Goal: Complete application form

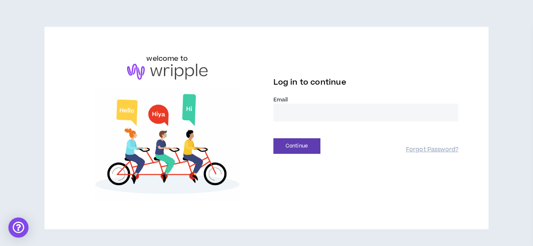
click at [291, 108] on input "email" at bounding box center [365, 112] width 185 height 18
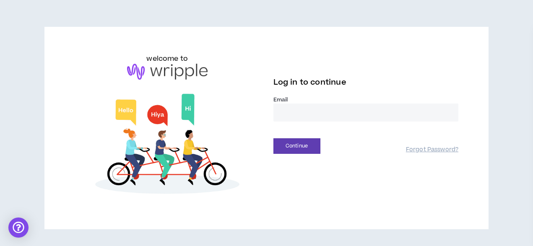
type input "**********"
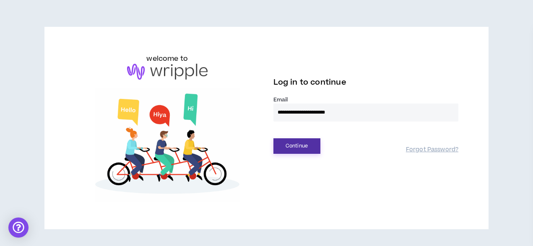
click at [307, 147] on button "Continue" at bounding box center [296, 146] width 47 height 16
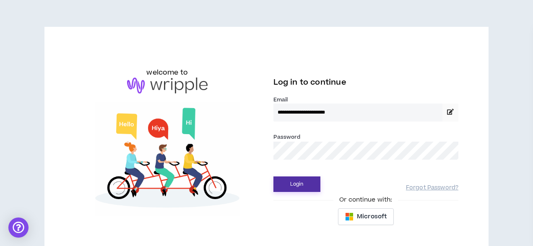
click at [298, 186] on button "Login" at bounding box center [296, 184] width 47 height 16
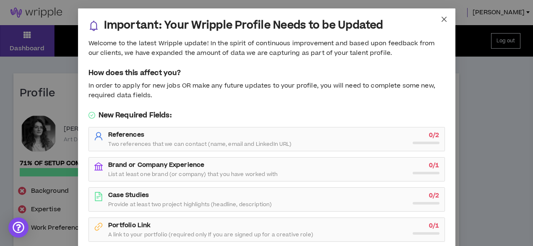
click at [444, 19] on icon "close" at bounding box center [443, 19] width 5 height 5
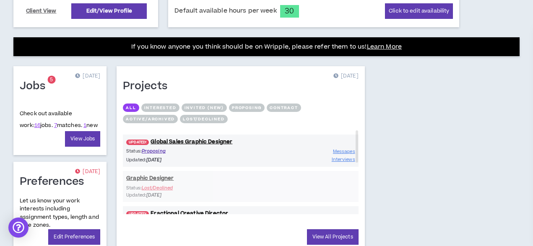
scroll to position [317, 0]
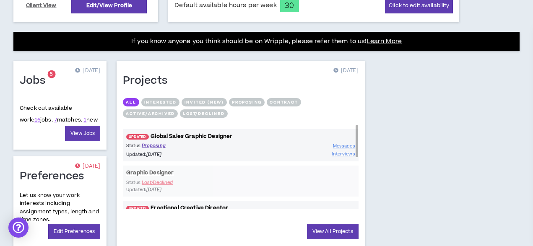
click at [189, 136] on link "UPDATED! Global Sales Graphic Designer" at bounding box center [240, 136] width 235 height 8
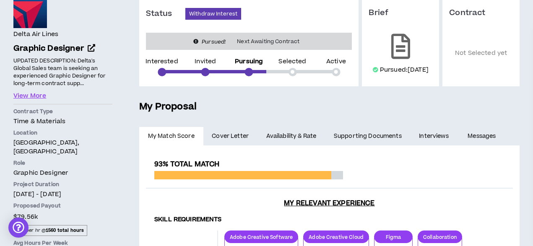
scroll to position [120, 0]
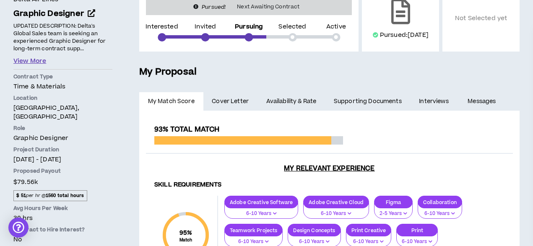
click at [40, 61] on button "View More" at bounding box center [29, 61] width 33 height 9
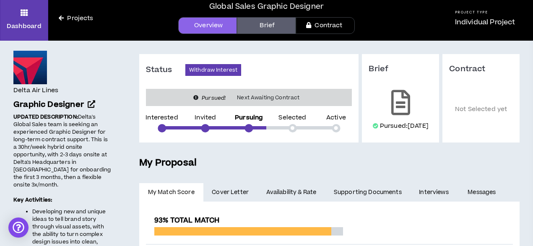
scroll to position [0, 0]
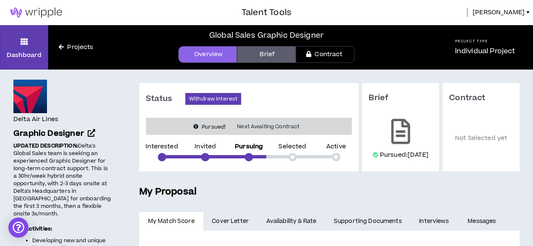
click at [46, 14] on img at bounding box center [36, 13] width 72 height 10
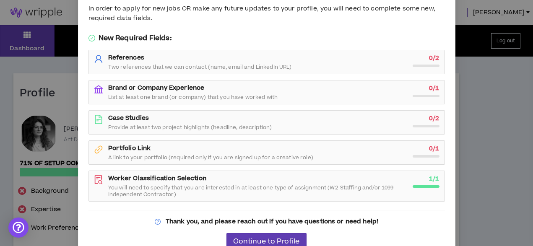
scroll to position [84, 0]
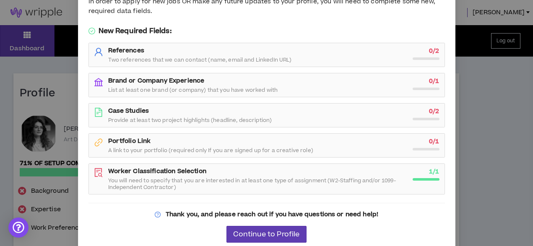
click at [164, 149] on span "A link to your portfolio (required only If you are signed up for a creative rol…" at bounding box center [210, 150] width 205 height 7
click at [252, 234] on span "Continue to Profile" at bounding box center [266, 234] width 66 height 8
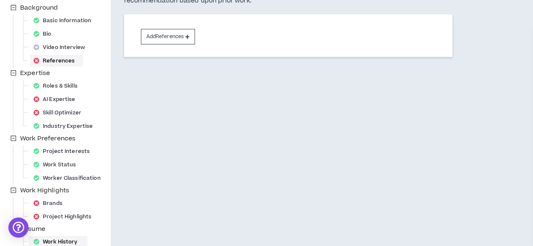
scroll to position [105, 0]
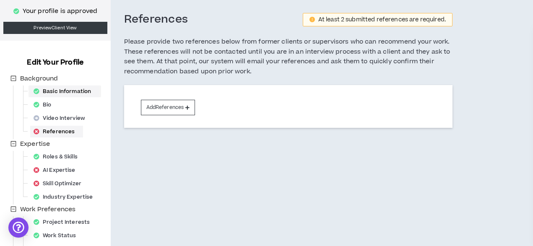
click at [69, 90] on div "Basic Information" at bounding box center [64, 91] width 69 height 12
select select "*"
select select "US"
select select "*******"
select select "*"
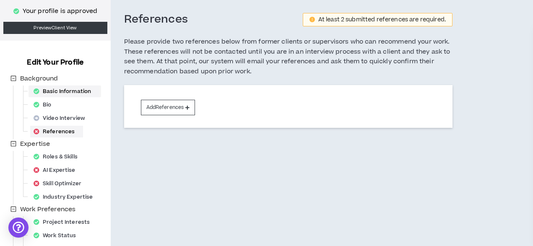
select select "**********"
select select "*****"
select select "**********"
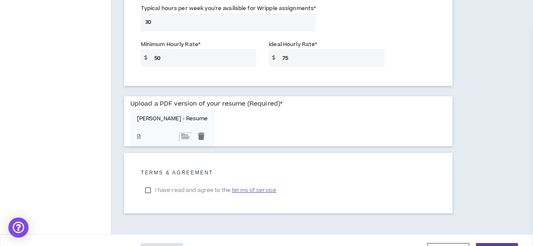
scroll to position [673, 0]
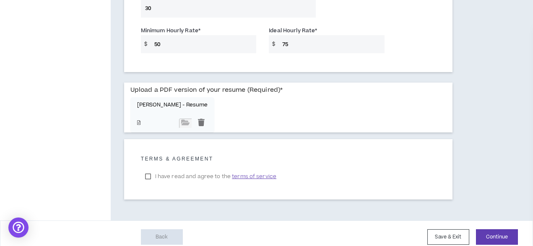
click at [294, 43] on input "75" at bounding box center [331, 44] width 106 height 18
click at [195, 122] on div at bounding box center [201, 123] width 13 height 9
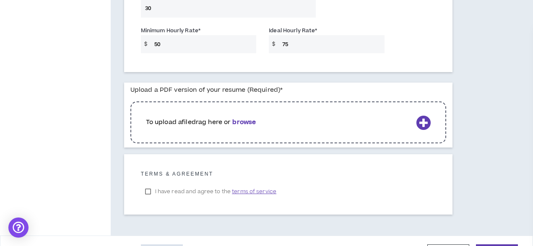
click at [243, 123] on b "browse" at bounding box center [243, 122] width 23 height 9
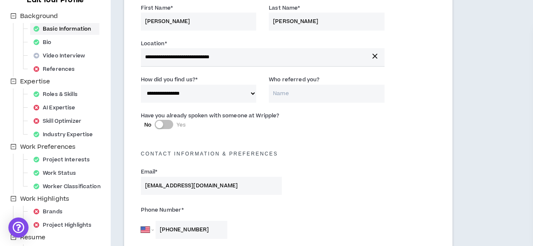
scroll to position [121, 0]
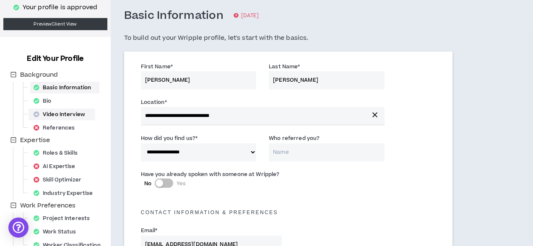
click at [83, 111] on div "Video Interview" at bounding box center [61, 115] width 63 height 12
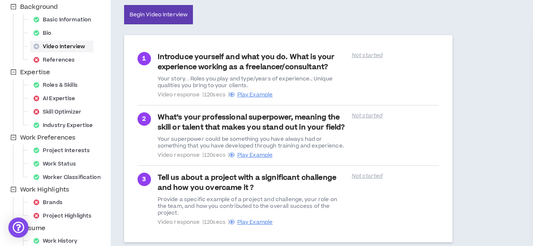
scroll to position [110, 0]
click at [83, 112] on div "Skill Optimizer" at bounding box center [60, 112] width 60 height 12
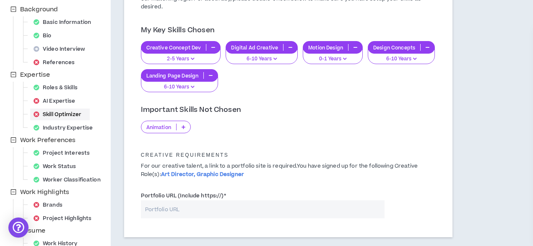
scroll to position [113, 0]
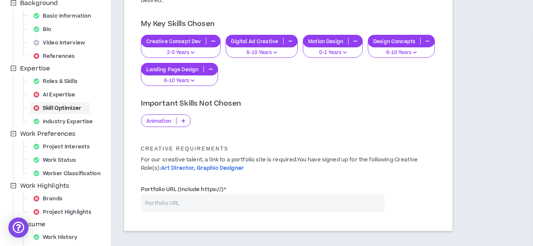
click at [181, 202] on input "Portfolio URL (Include https://) *" at bounding box center [262, 203] width 243 height 18
paste input "[URL][DOMAIN_NAME]"
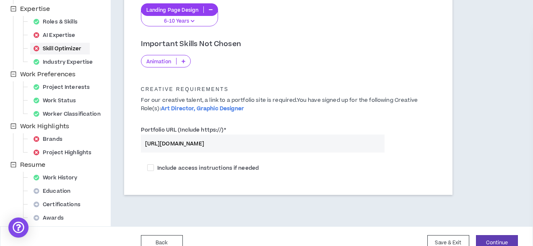
scroll to position [186, 0]
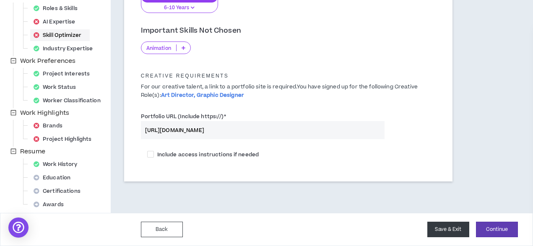
type input "[URL][DOMAIN_NAME]"
click at [452, 228] on button "Save & Exit" at bounding box center [448, 230] width 42 height 16
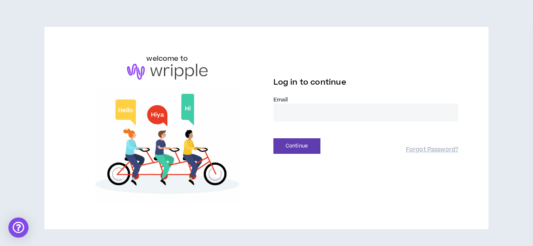
click at [294, 112] on input "email" at bounding box center [365, 112] width 185 height 18
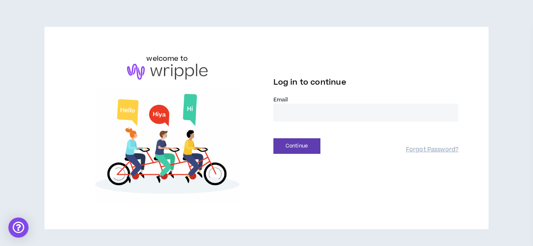
type input "**********"
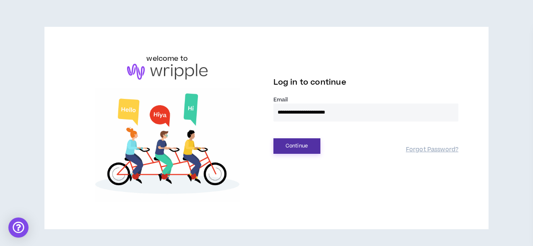
click at [305, 144] on button "Continue" at bounding box center [296, 146] width 47 height 16
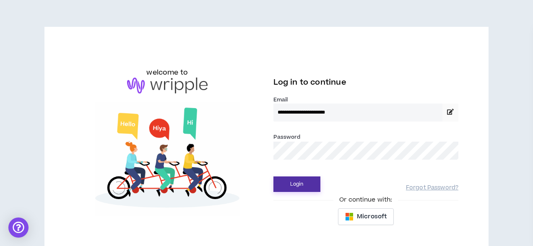
click at [283, 192] on button "Login" at bounding box center [296, 184] width 47 height 16
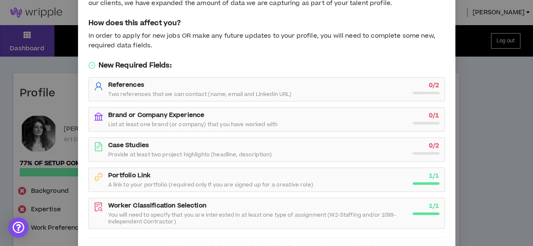
scroll to position [91, 0]
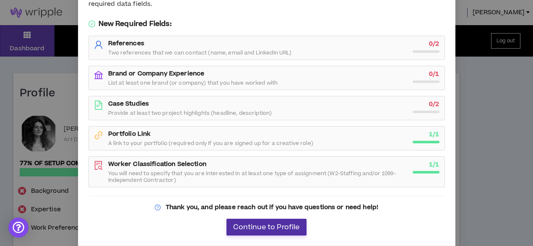
click at [266, 224] on span "Continue to Profile" at bounding box center [266, 227] width 66 height 8
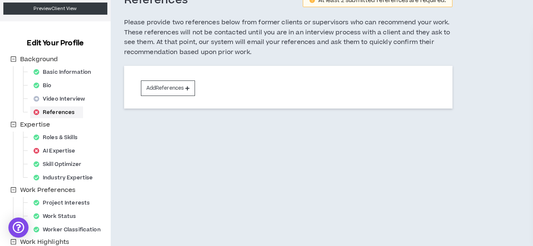
scroll to position [56, 0]
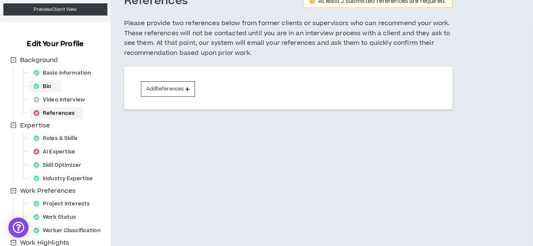
click at [52, 87] on div "Bio" at bounding box center [45, 86] width 30 height 12
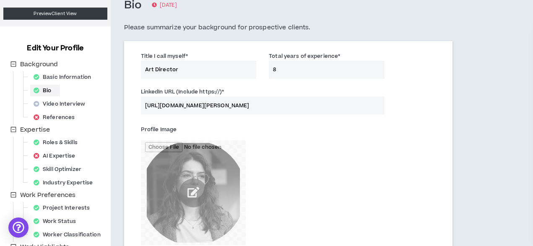
scroll to position [52, 0]
click at [69, 116] on div "References" at bounding box center [56, 117] width 53 height 12
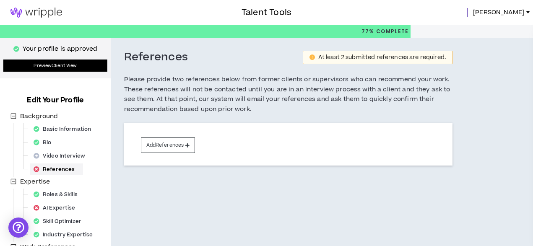
click at [64, 63] on link "Preview Client View" at bounding box center [55, 66] width 104 height 12
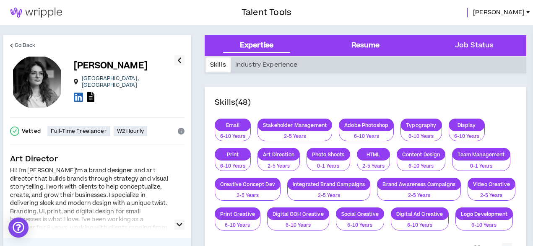
click at [363, 46] on div "Resume" at bounding box center [365, 45] width 28 height 11
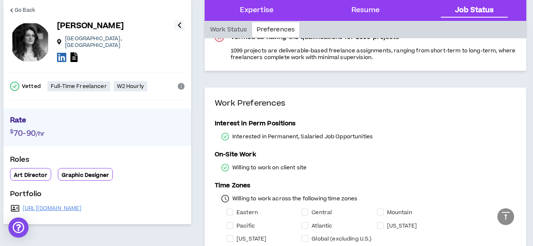
scroll to position [1074, 0]
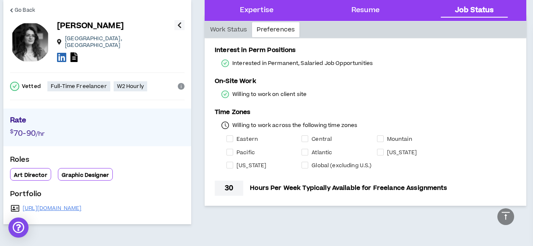
click at [229, 137] on div "Eastern" at bounding box center [263, 139] width 75 height 10
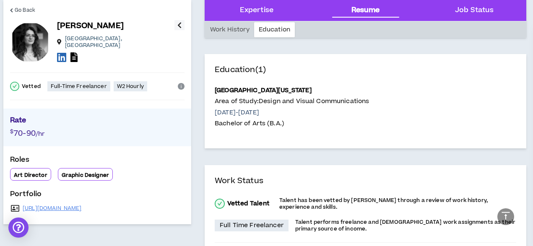
scroll to position [676, 0]
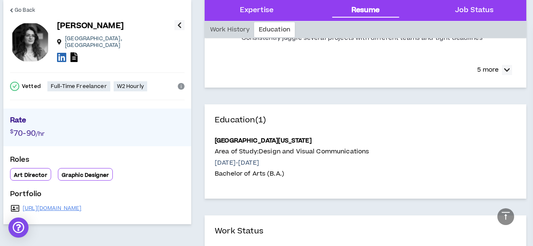
click at [180, 22] on icon "button" at bounding box center [179, 25] width 4 height 10
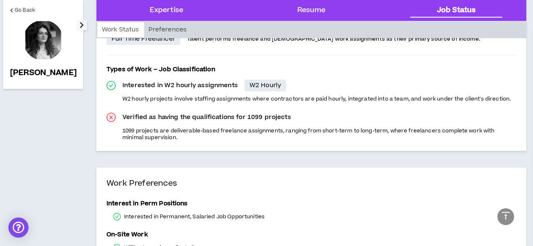
scroll to position [887, 0]
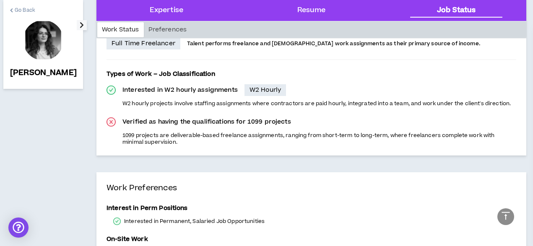
click at [18, 9] on span "Go Back" at bounding box center [25, 10] width 21 height 8
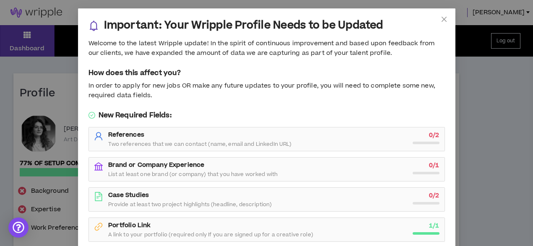
scroll to position [91, 0]
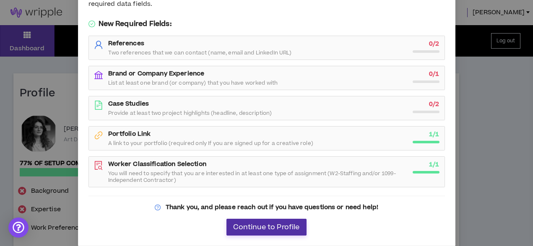
click at [276, 224] on span "Continue to Profile" at bounding box center [266, 227] width 66 height 8
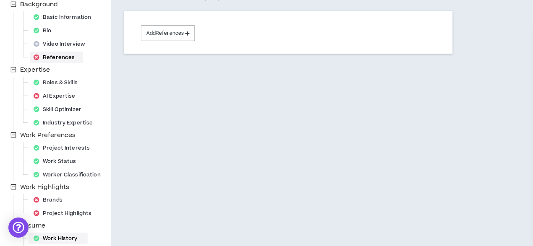
scroll to position [90, 0]
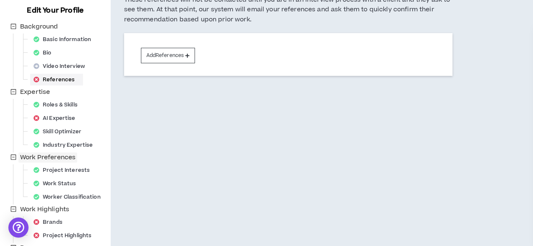
click at [63, 156] on span "Work Preferences" at bounding box center [47, 157] width 55 height 9
click at [67, 179] on div "Work Status" at bounding box center [57, 184] width 54 height 12
select select "*"
select select "*****"
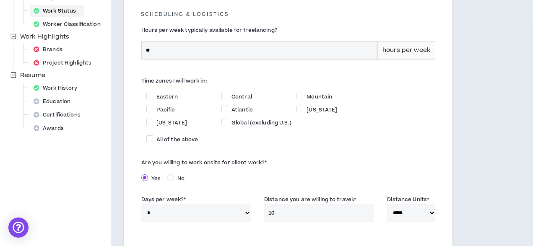
scroll to position [272, 0]
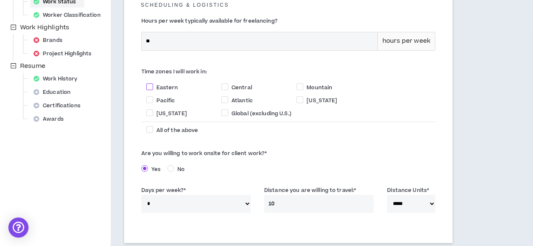
click at [147, 83] on span at bounding box center [149, 86] width 7 height 7
checkbox input "****"
click at [223, 83] on span at bounding box center [224, 86] width 7 height 7
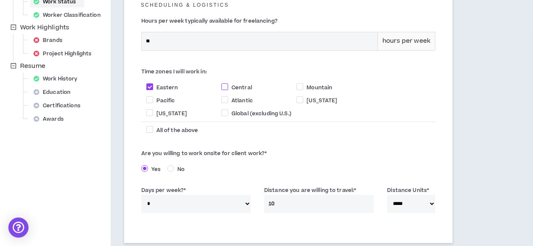
checkbox input "****"
click at [303, 84] on span "Mountain" at bounding box center [319, 88] width 32 height 8
checkbox input "****"
click at [155, 97] on span "Pacific" at bounding box center [166, 101] width 26 height 8
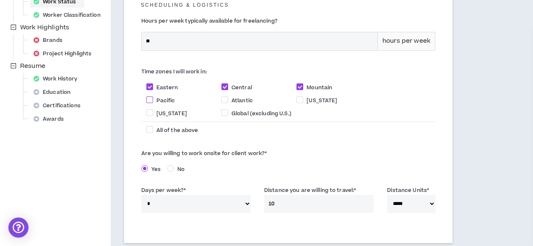
checkbox input "****"
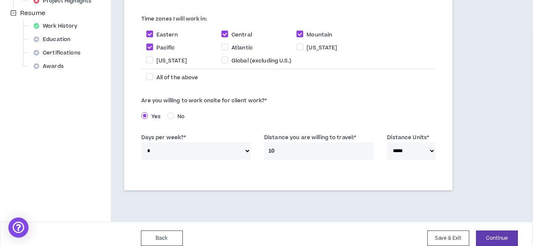
scroll to position [327, 0]
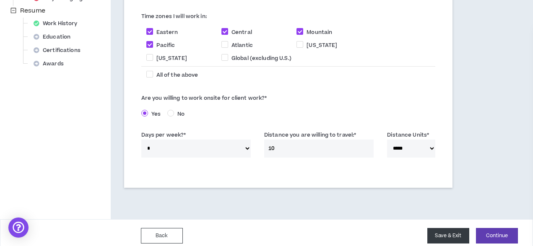
click at [451, 228] on button "Save & Exit" at bounding box center [448, 236] width 42 height 16
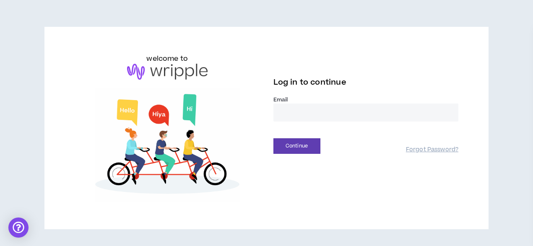
click at [311, 104] on input "email" at bounding box center [365, 112] width 185 height 18
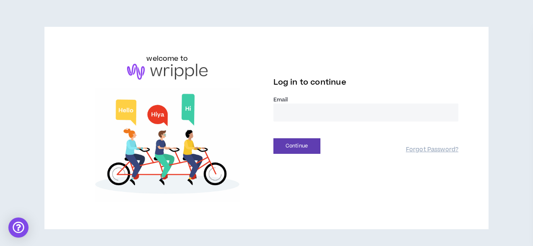
type input "**********"
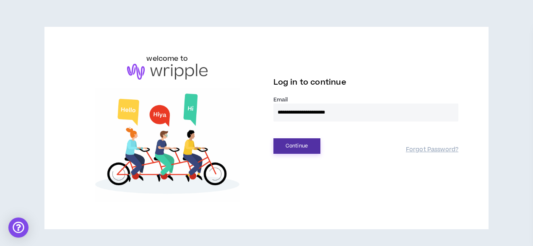
click at [310, 142] on button "Continue" at bounding box center [296, 146] width 47 height 16
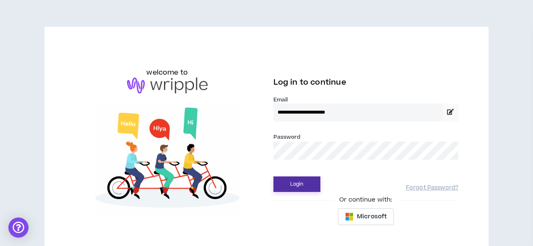
click at [292, 185] on button "Login" at bounding box center [296, 184] width 47 height 16
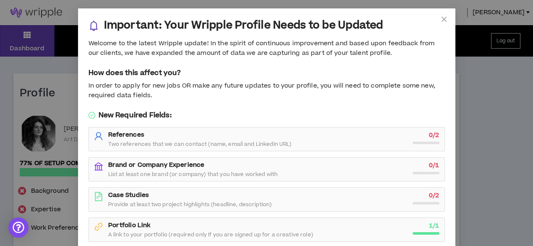
click at [266, 173] on span "List at least one brand (or company) that you have worked with" at bounding box center [193, 174] width 170 height 7
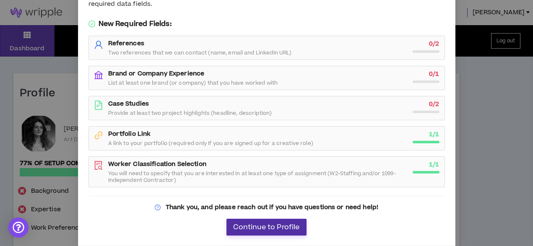
click at [283, 230] on span "Continue to Profile" at bounding box center [266, 227] width 66 height 8
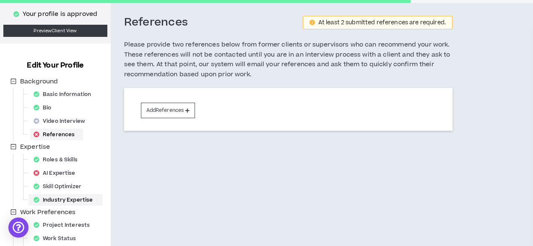
click at [76, 195] on div "Industry Expertise" at bounding box center [65, 200] width 71 height 12
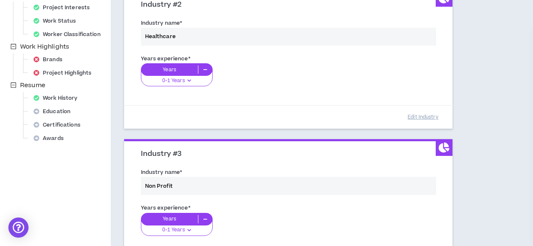
scroll to position [263, 0]
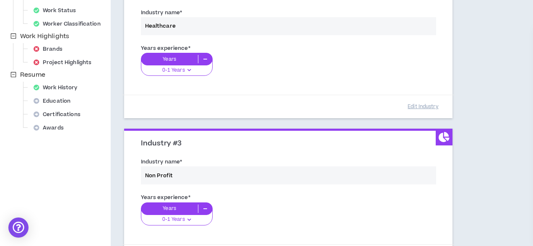
click at [185, 58] on div "Years experience * Years 0-1 Years 0-1 Years 2-5 Years 6-10 Years 11+ Years" at bounding box center [288, 64] width 307 height 47
click at [185, 68] on div "Years experience * Years 0-1 Years 0-1 Years 2-5 Years 6-10 Years 11+ Years" at bounding box center [288, 64] width 307 height 47
click at [186, 72] on div "Years experience * Years 0-1 Years 0-1 Years 2-5 Years 6-10 Years 11+ Years" at bounding box center [288, 64] width 307 height 47
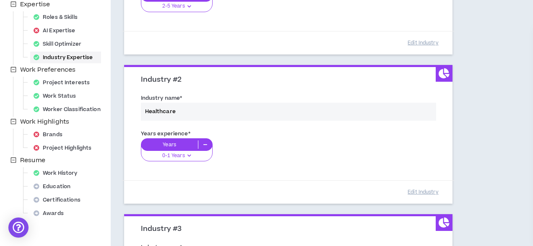
scroll to position [175, 0]
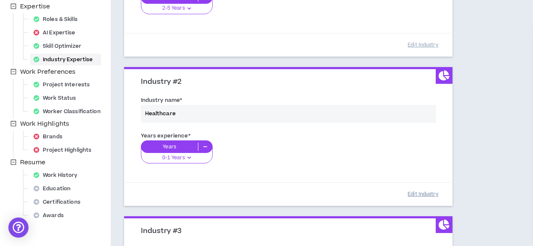
click at [421, 193] on button "Edit Industry" at bounding box center [423, 194] width 42 height 15
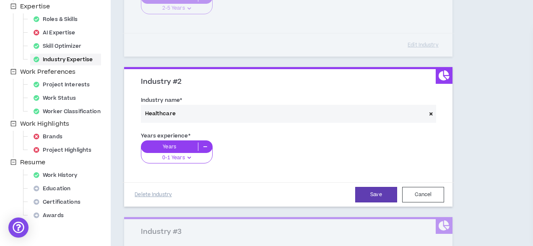
click at [193, 156] on div "0-1 Years" at bounding box center [177, 155] width 72 height 17
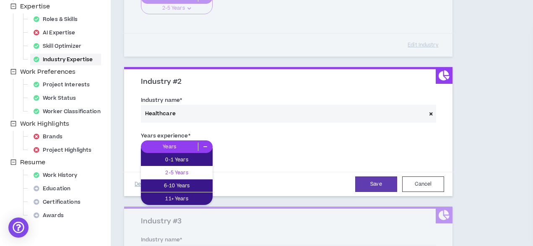
click at [193, 172] on p "2-5 Years" at bounding box center [177, 172] width 72 height 9
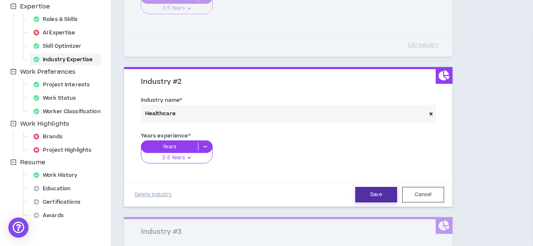
click at [381, 192] on button "Save" at bounding box center [376, 195] width 42 height 16
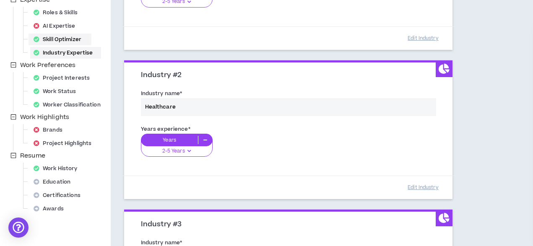
scroll to position [211, 0]
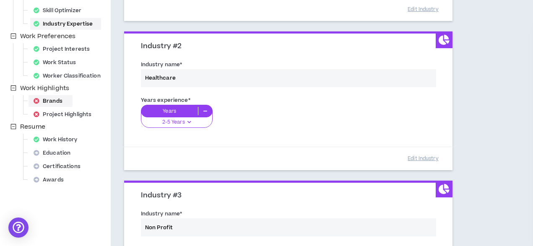
click at [62, 100] on div "Brands" at bounding box center [50, 101] width 41 height 12
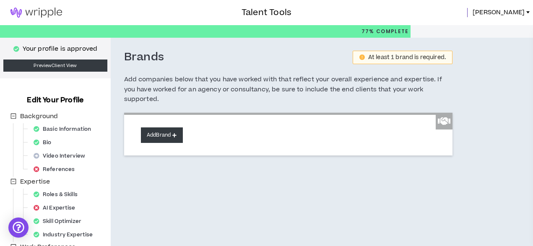
click at [166, 127] on button "Add Brand" at bounding box center [162, 135] width 42 height 16
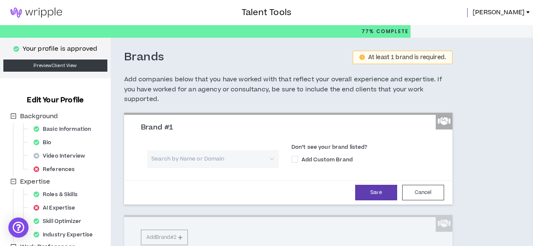
click at [197, 153] on input "search" at bounding box center [210, 159] width 116 height 18
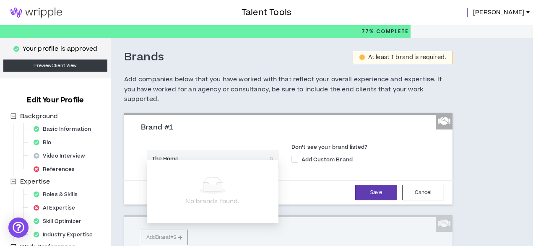
type input "The Home"
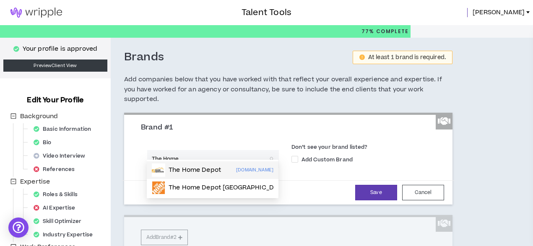
click at [193, 170] on p "The Home Depot" at bounding box center [194, 170] width 52 height 8
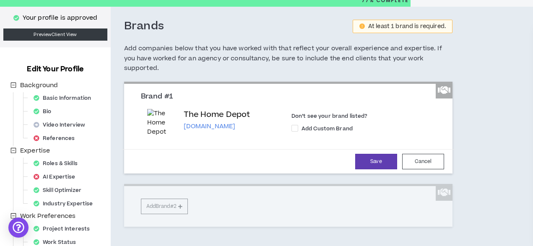
scroll to position [18, 0]
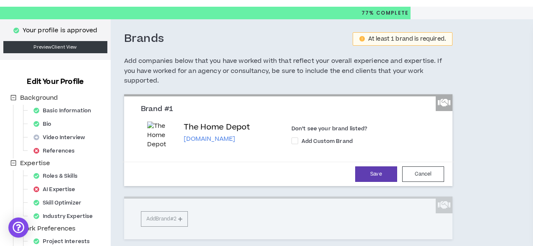
click at [174, 208] on div "Brand #1 The Home Depot [DOMAIN_NAME] Don’t see your brand listed? Add Custom B…" at bounding box center [288, 166] width 328 height 145
click at [370, 166] on button "Save" at bounding box center [376, 174] width 42 height 16
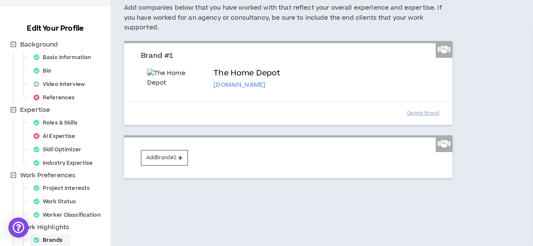
scroll to position [73, 0]
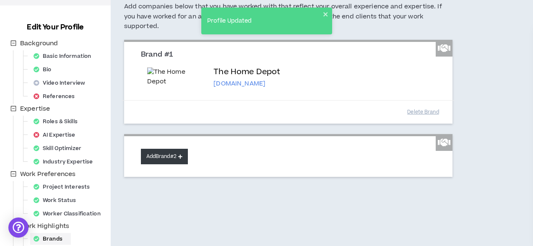
click at [171, 164] on button "Add Brand #2" at bounding box center [164, 157] width 47 height 16
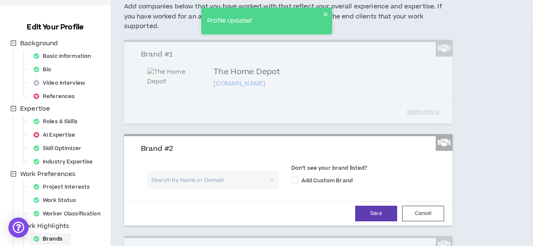
click at [228, 189] on input "search" at bounding box center [210, 180] width 116 height 18
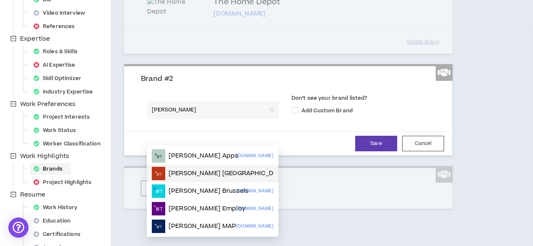
scroll to position [143, 0]
type input "[PERSON_NAME]"
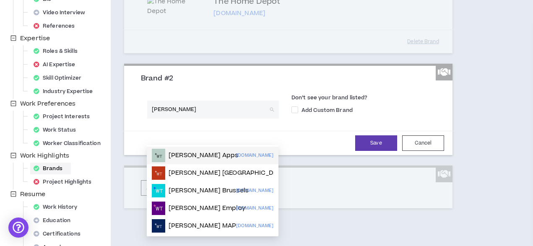
scroll to position [141, 0]
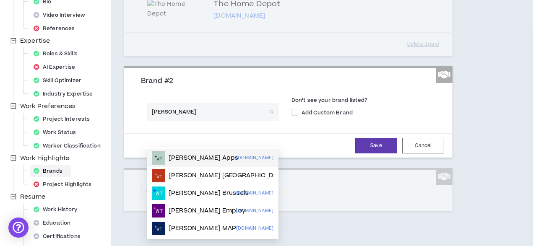
click at [217, 159] on p "[PERSON_NAME] Apps" at bounding box center [203, 158] width 70 height 8
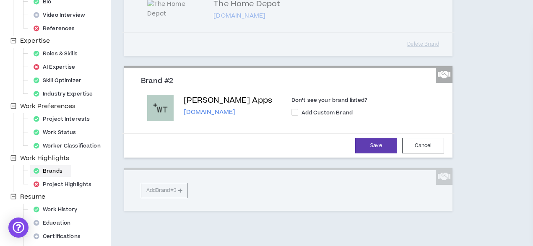
click at [350, 153] on div "Save Cancel" at bounding box center [287, 146] width 311 height 16
click at [365, 153] on button "Save" at bounding box center [376, 146] width 42 height 16
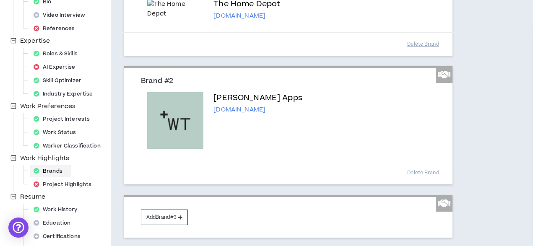
scroll to position [232, 0]
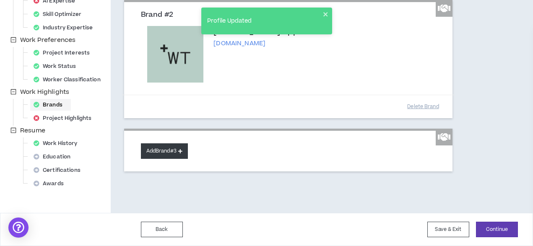
click at [173, 149] on button "Add Brand #3" at bounding box center [164, 151] width 47 height 16
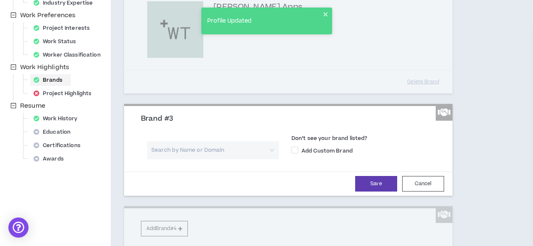
click at [247, 159] on input "search" at bounding box center [210, 150] width 116 height 18
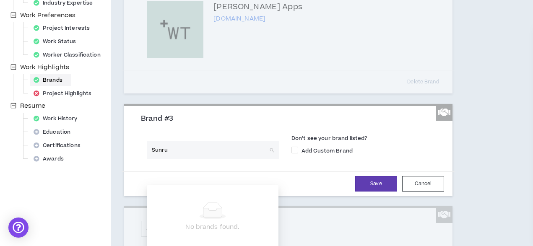
type input "Sunrun"
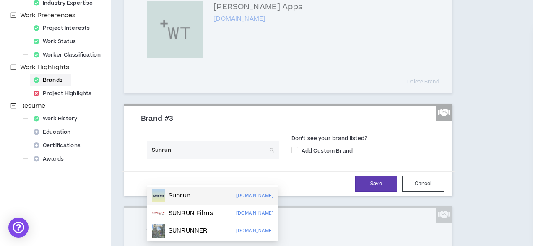
click at [208, 194] on div "[PERSON_NAME][DOMAIN_NAME]" at bounding box center [213, 195] width 122 height 13
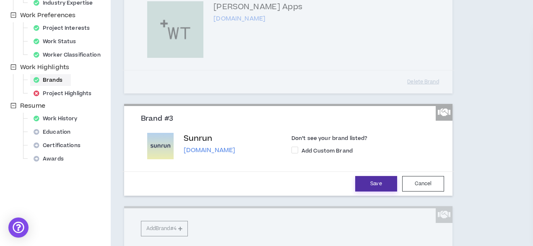
click at [363, 191] on button "Save" at bounding box center [376, 184] width 42 height 16
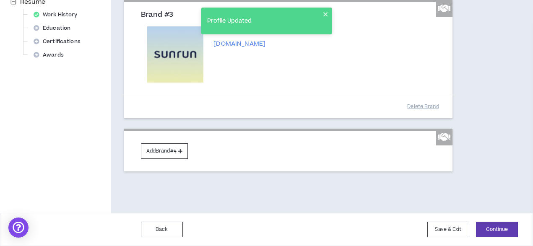
scroll to position [360, 0]
click at [166, 153] on button "Add Brand #4" at bounding box center [164, 151] width 47 height 16
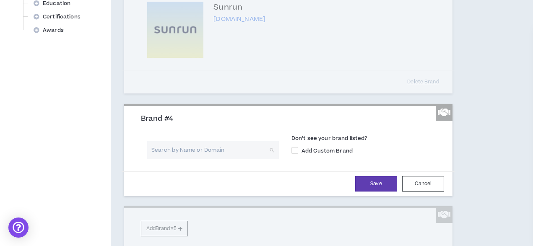
click at [201, 159] on input "search" at bounding box center [210, 150] width 116 height 18
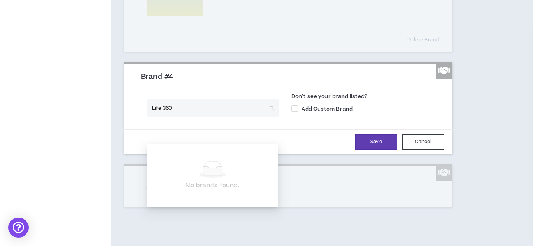
scroll to position [403, 0]
type input "Life360"
type input "Consume Med"
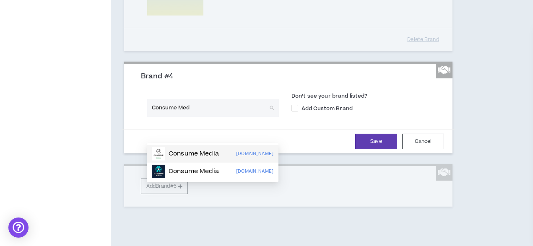
click at [204, 155] on p "Consume Media" at bounding box center [193, 154] width 50 height 8
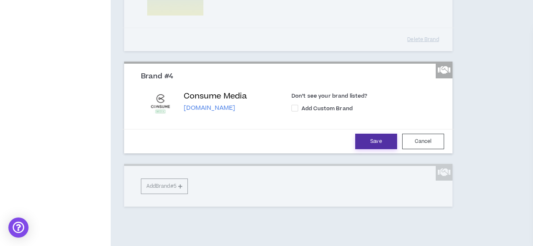
click at [376, 149] on button "Save" at bounding box center [376, 142] width 42 height 16
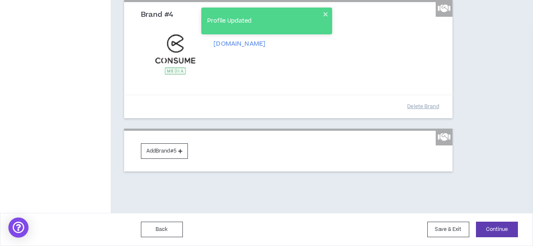
scroll to position [489, 0]
click at [164, 150] on button "Add Brand #5" at bounding box center [164, 151] width 47 height 16
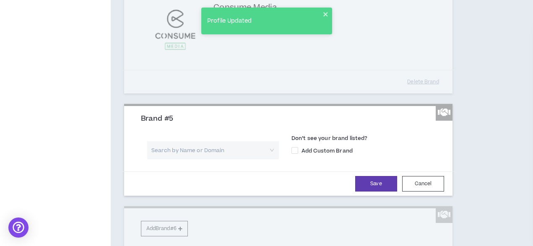
click at [222, 159] on input "search" at bounding box center [210, 150] width 116 height 18
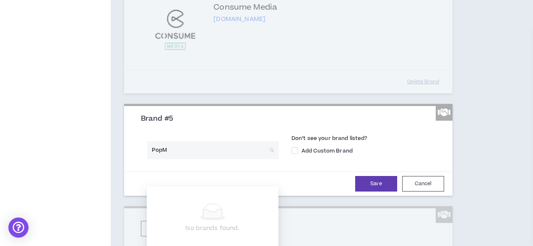
type input "PopMe"
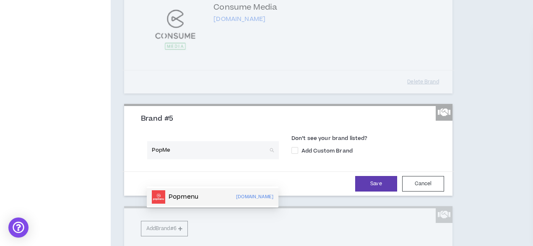
click at [228, 194] on div "Popmenu [DOMAIN_NAME]" at bounding box center [213, 196] width 122 height 13
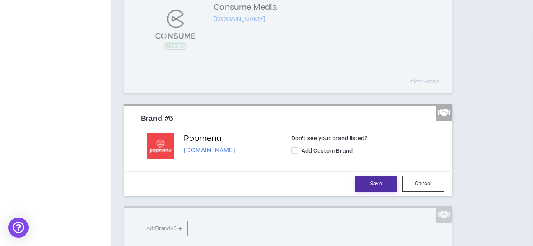
click at [377, 191] on button "Save" at bounding box center [376, 184] width 42 height 16
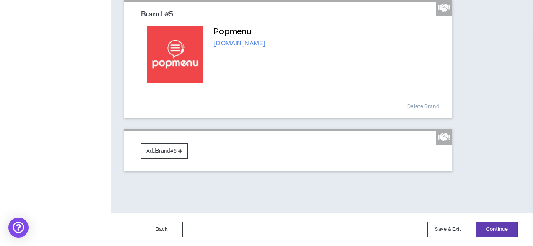
scroll to position [618, 0]
click at [166, 150] on button "Add Brand #6" at bounding box center [164, 151] width 47 height 16
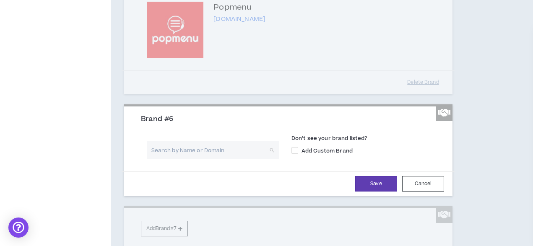
click at [173, 159] on input "search" at bounding box center [210, 150] width 116 height 18
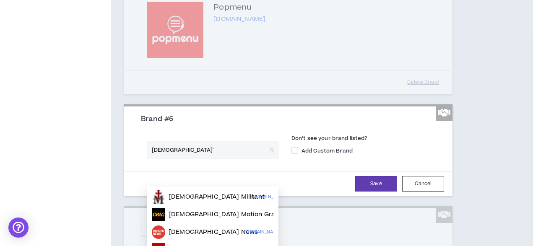
type input "[DEMOGRAPHIC_DATA]'s"
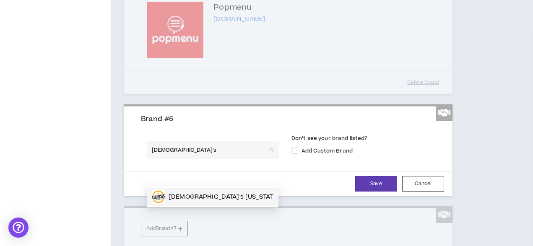
click at [182, 198] on p "[DEMOGRAPHIC_DATA]'s [US_STATE] Chicken" at bounding box center [236, 197] width 137 height 8
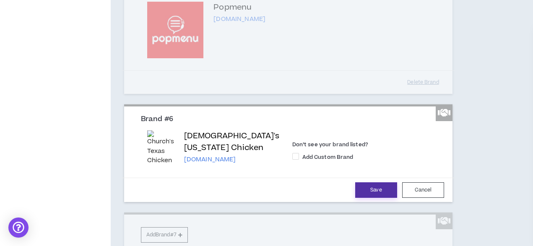
click at [370, 198] on button "Save" at bounding box center [376, 190] width 42 height 16
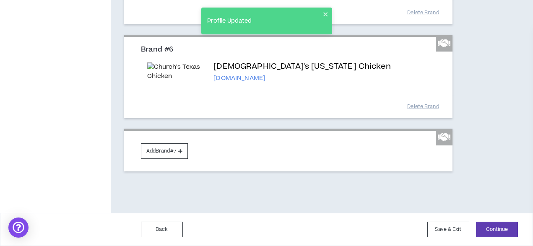
scroll to position [736, 0]
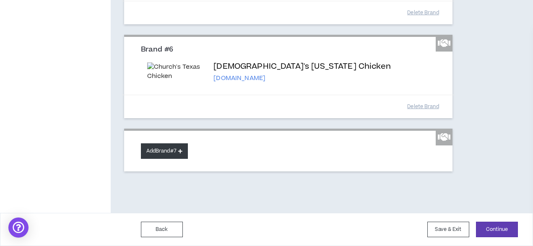
click at [153, 159] on button "Add Brand #7" at bounding box center [164, 151] width 47 height 16
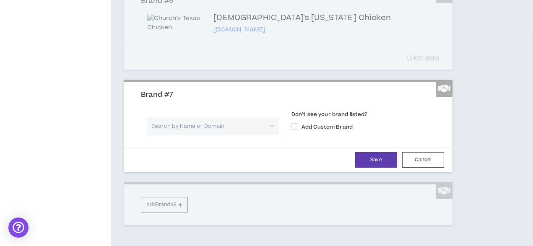
click at [210, 135] on input "search" at bounding box center [210, 126] width 116 height 18
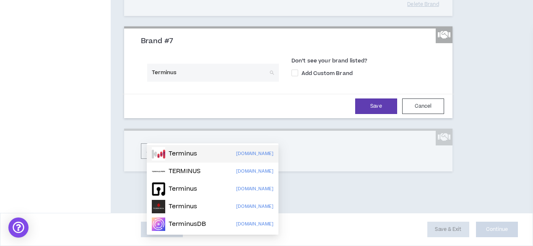
scroll to position [800, 0]
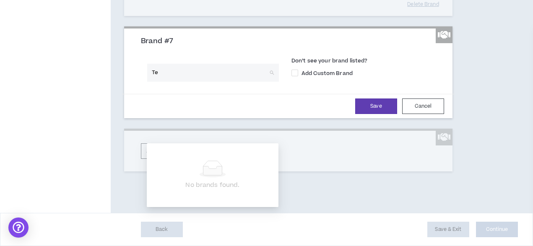
type input "T"
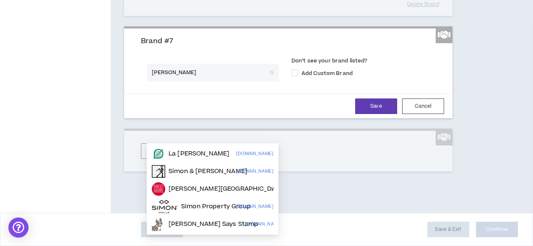
type input "Simon d"
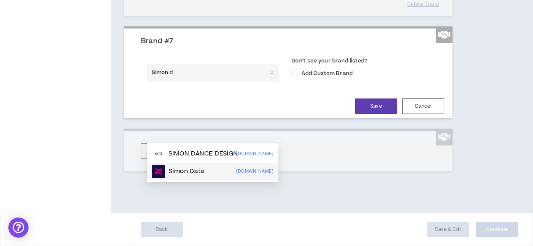
click at [205, 165] on div "Simon Data [DOMAIN_NAME]" at bounding box center [213, 171] width 122 height 13
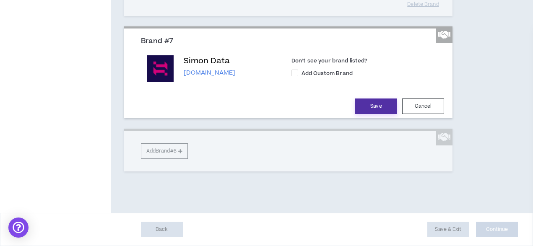
click at [372, 114] on button "Save" at bounding box center [376, 106] width 42 height 16
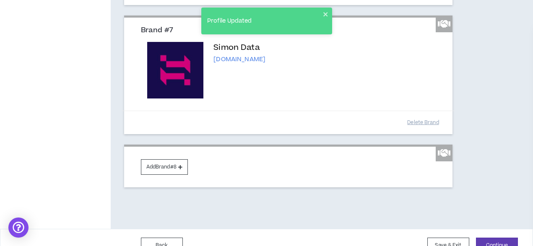
scroll to position [875, 0]
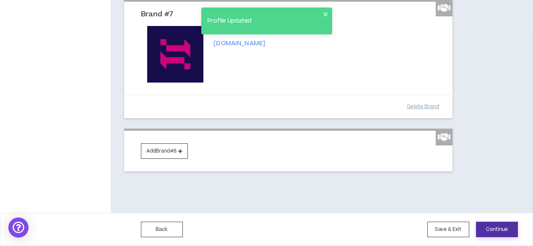
click at [484, 226] on button "Continue" at bounding box center [497, 230] width 42 height 16
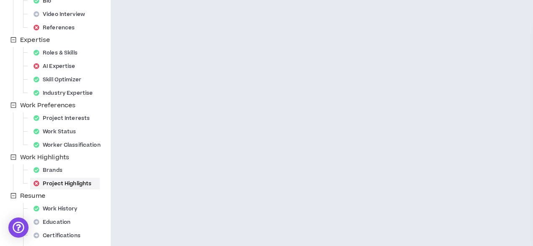
scroll to position [185, 0]
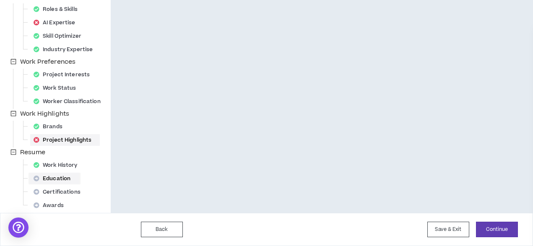
click at [64, 177] on div "Education" at bounding box center [54, 179] width 49 height 12
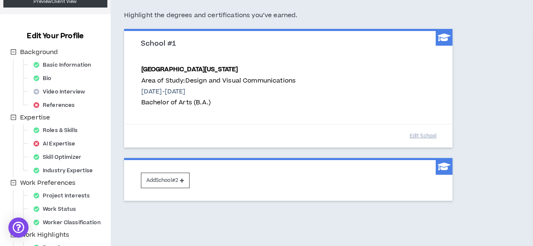
scroll to position [84, 0]
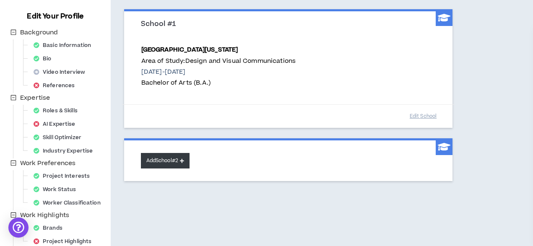
click at [175, 158] on button "Add School #2" at bounding box center [165, 161] width 49 height 16
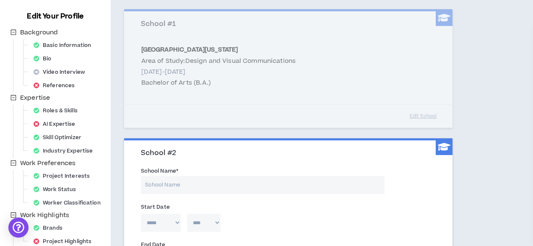
click at [179, 182] on input "School Name *" at bounding box center [262, 185] width 243 height 18
click at [163, 157] on h3 "School #2" at bounding box center [291, 153] width 301 height 9
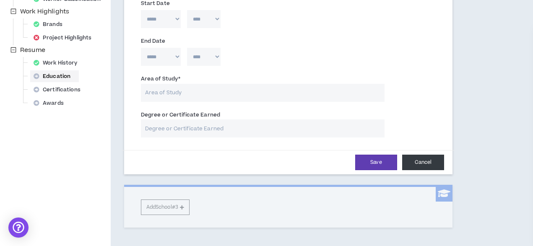
click at [424, 166] on button "Cancel" at bounding box center [423, 163] width 42 height 16
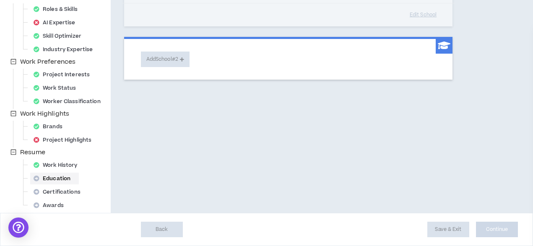
scroll to position [185, 0]
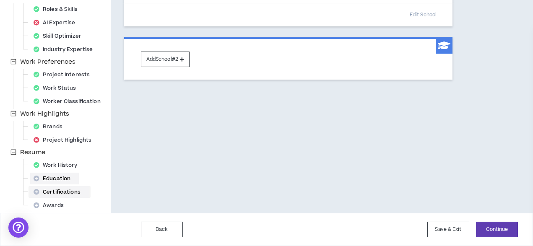
click at [65, 192] on div "Certifications" at bounding box center [59, 192] width 59 height 12
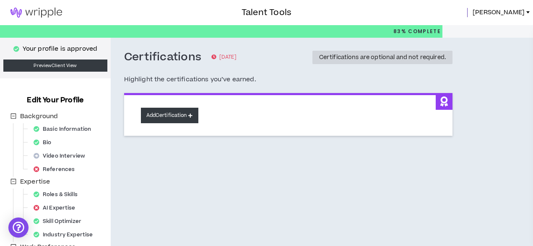
click at [171, 119] on button "Add Certification" at bounding box center [169, 116] width 57 height 16
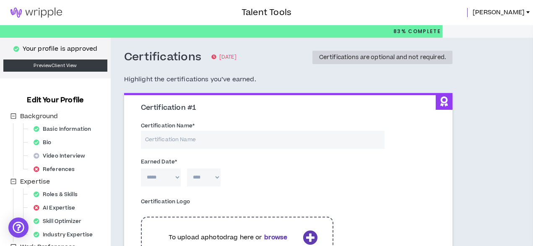
click at [180, 136] on input "Certification Name *" at bounding box center [262, 140] width 243 height 18
click at [165, 143] on input "Certification Name *" at bounding box center [262, 140] width 243 height 18
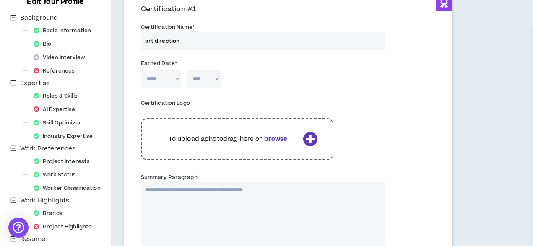
scroll to position [178, 0]
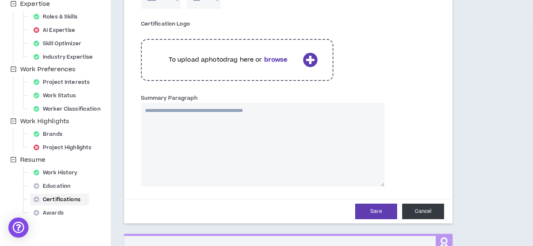
type input "art direction"
click at [417, 215] on button "Cancel" at bounding box center [423, 212] width 42 height 16
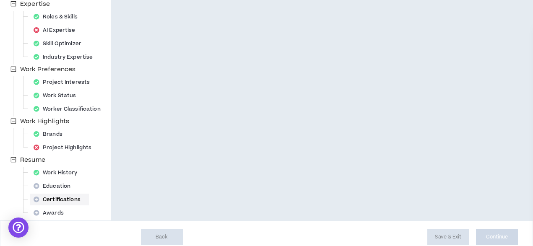
scroll to position [0, 0]
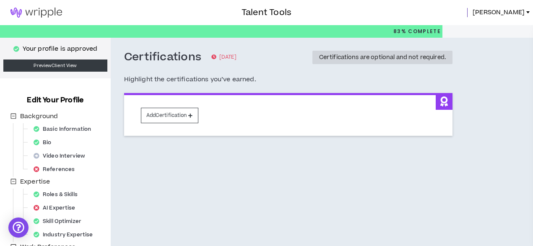
click at [46, 10] on img at bounding box center [36, 13] width 72 height 10
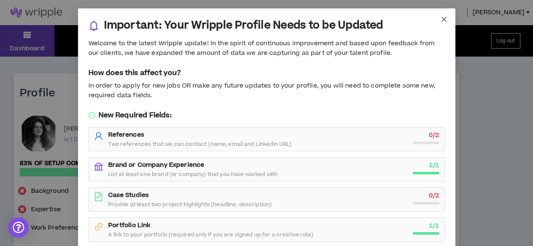
click at [447, 16] on span "Close" at bounding box center [443, 19] width 23 height 23
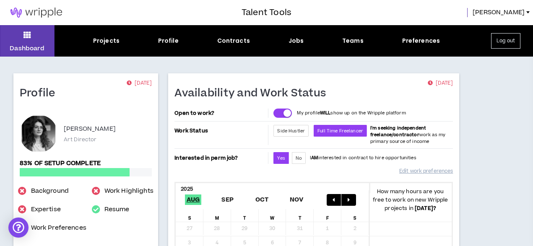
click at [292, 34] on div "Dashboard Projects Profile Contracts Jobs Teams Preferences Log out" at bounding box center [266, 40] width 533 height 31
click at [295, 40] on div "Jobs" at bounding box center [296, 40] width 16 height 9
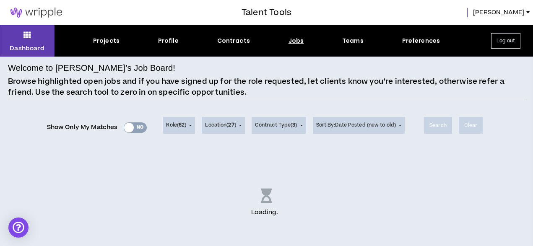
click at [133, 127] on div "Show Only My Matches Yes No" at bounding box center [97, 127] width 100 height 13
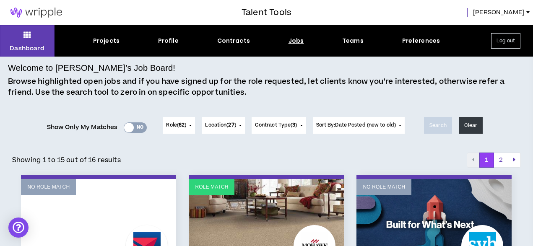
click at [135, 127] on div "Yes No" at bounding box center [135, 127] width 23 height 10
